Goal: Task Accomplishment & Management: Manage account settings

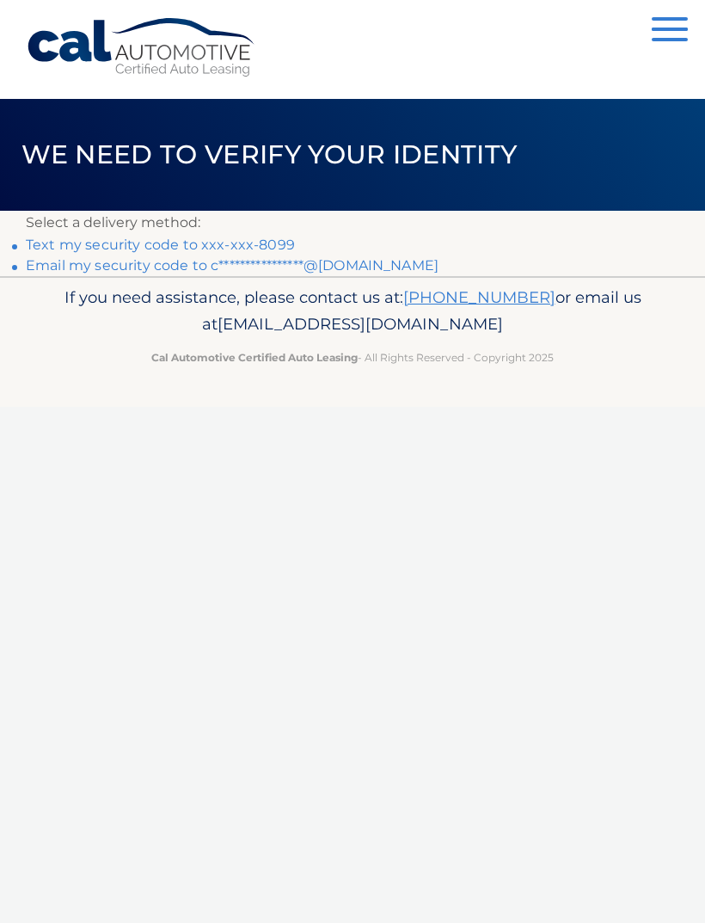
click at [97, 247] on link "Text my security code to xxx-xxx-8099" at bounding box center [160, 244] width 269 height 16
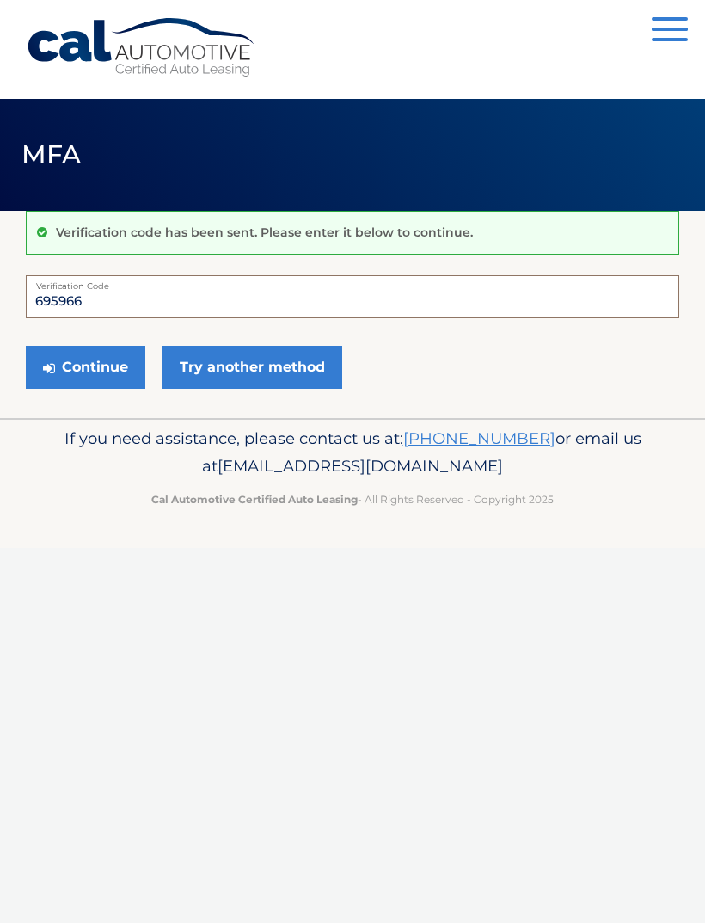
type input "695966"
click at [118, 365] on button "Continue" at bounding box center [86, 367] width 120 height 43
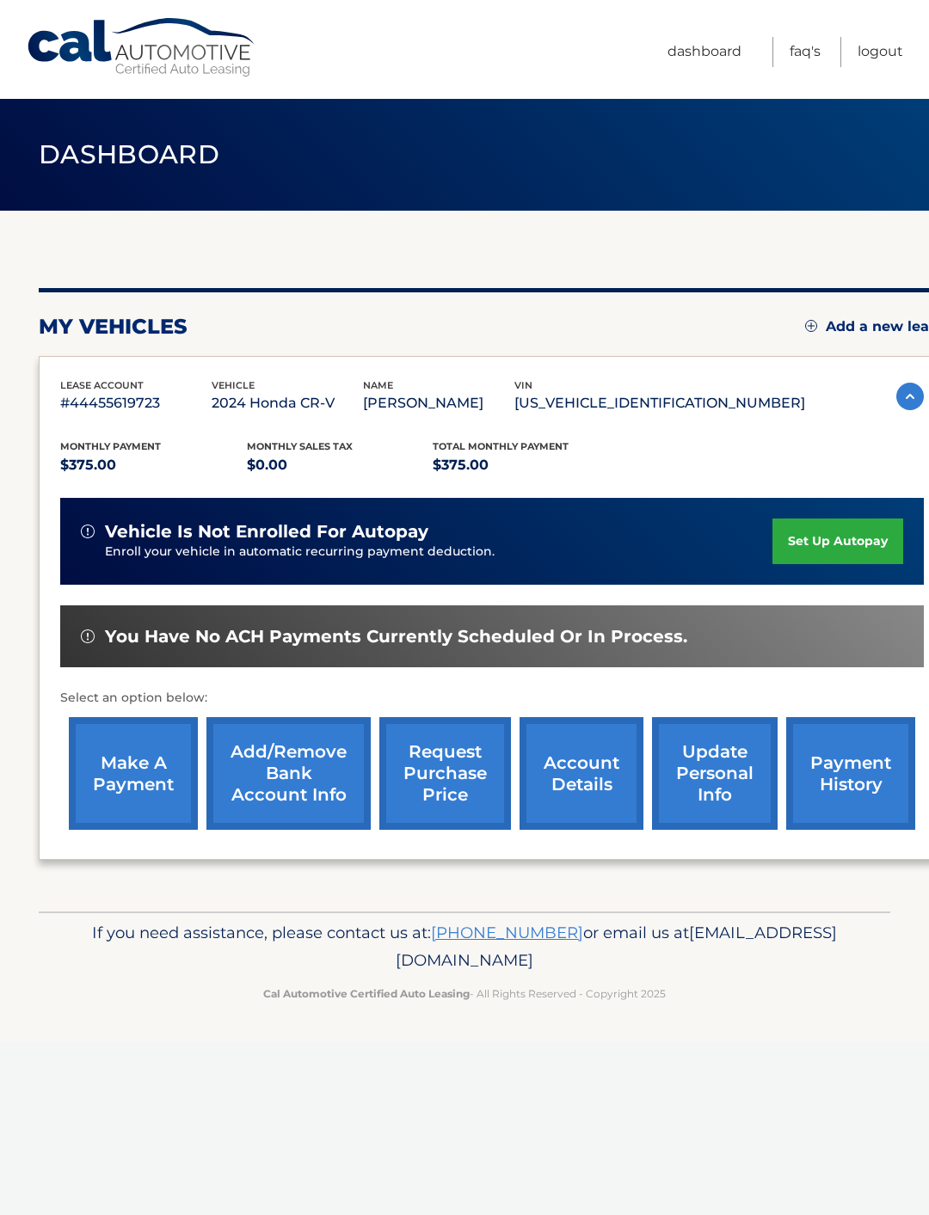
click at [152, 774] on link "make a payment" at bounding box center [133, 773] width 129 height 113
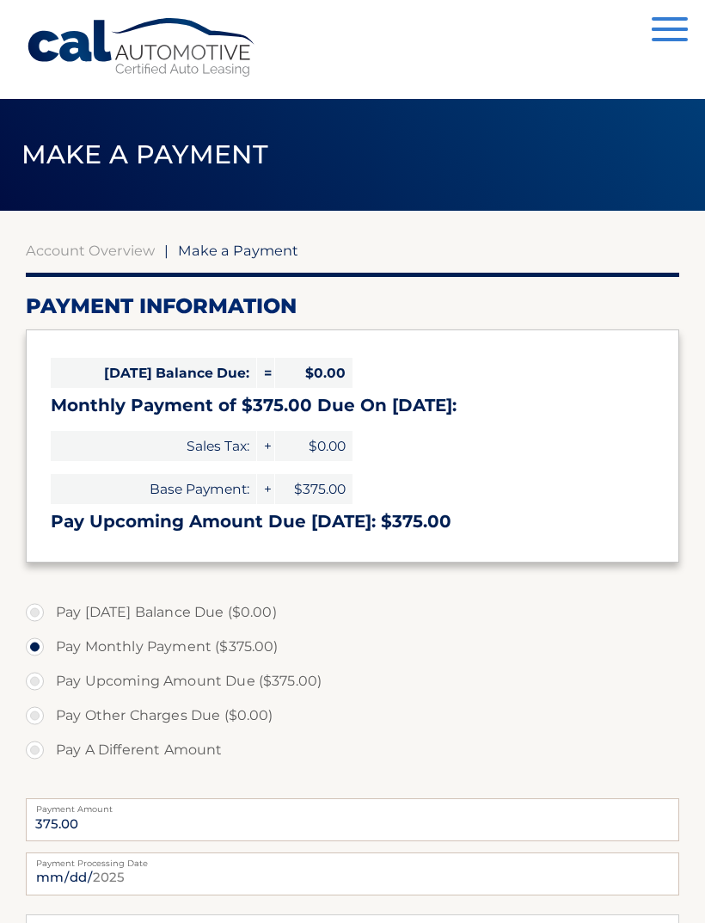
select select "Mjg3NTA1MDgtN2I1NC00YWZjLWE4ZWItYzM5MTA1NGIyZjBj"
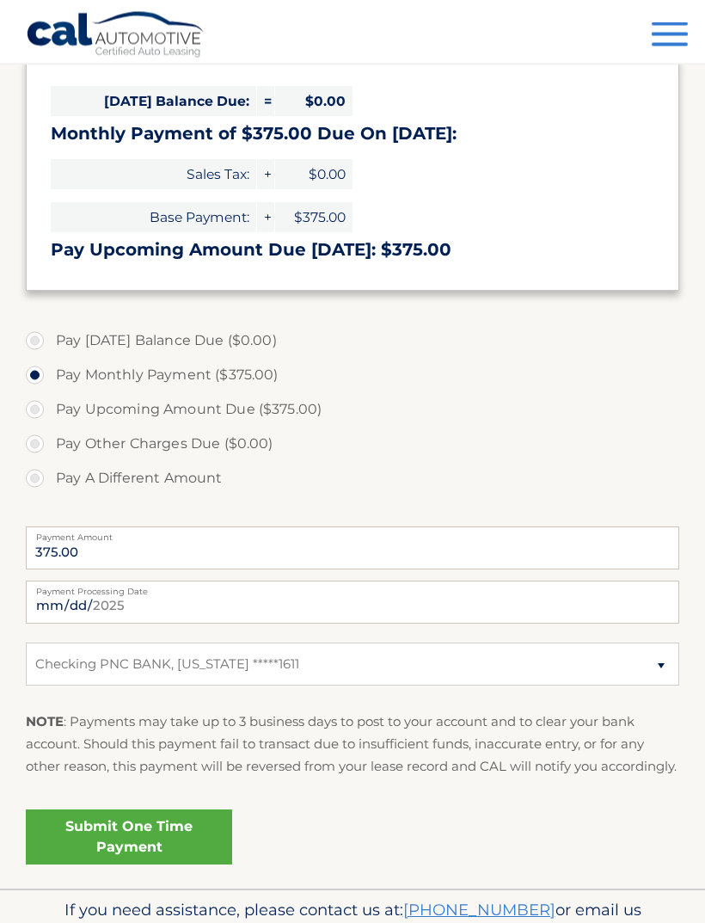
scroll to position [331, 0]
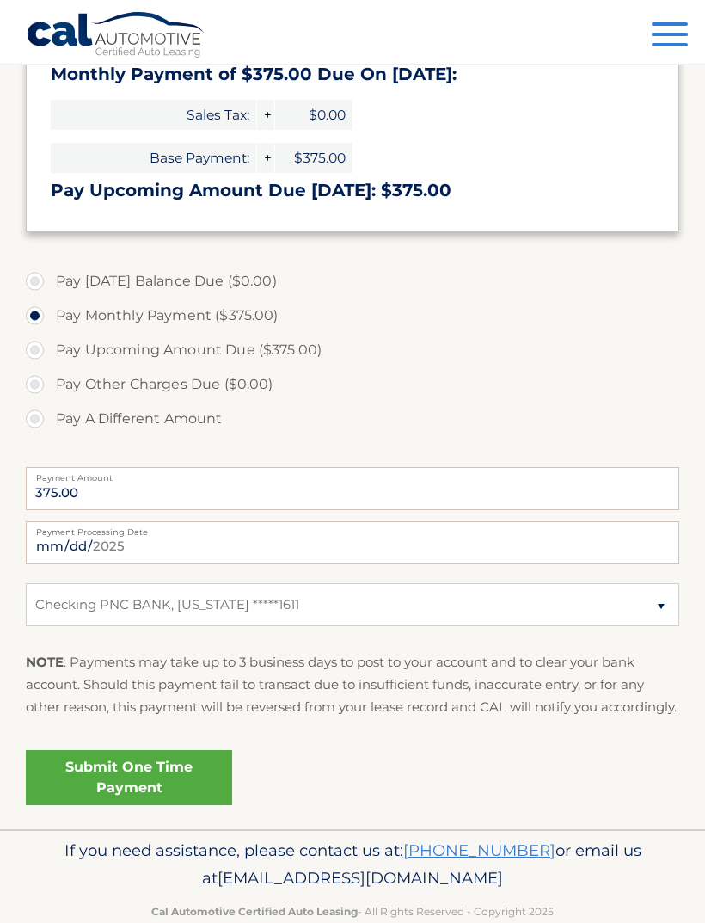
click at [187, 792] on link "Submit One Time Payment" at bounding box center [129, 777] width 206 height 55
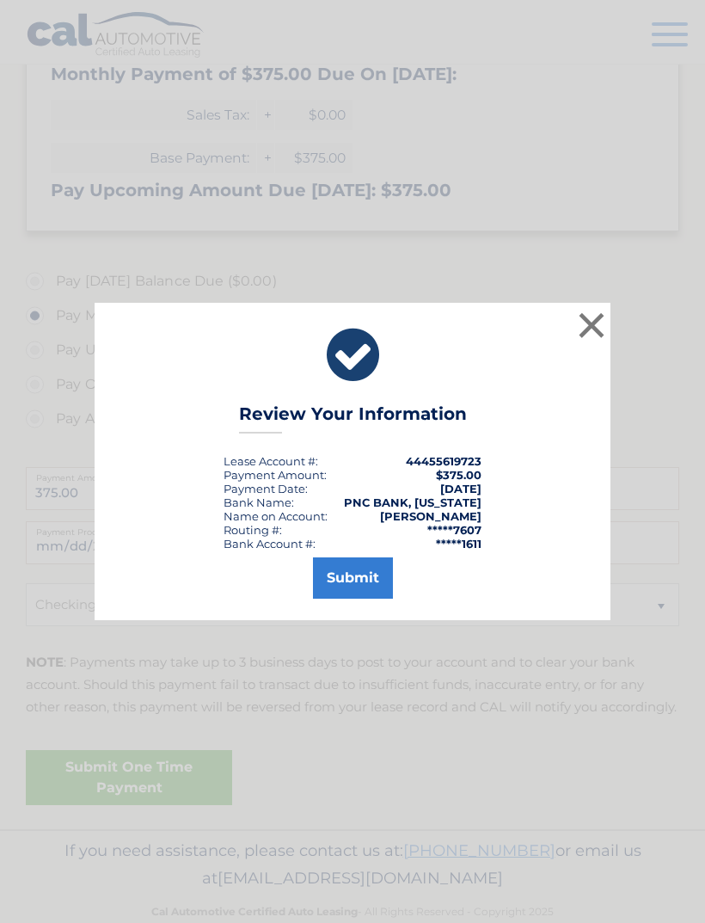
click at [362, 598] on button "Submit" at bounding box center [353, 577] width 80 height 41
